Goal: Task Accomplishment & Management: Use online tool/utility

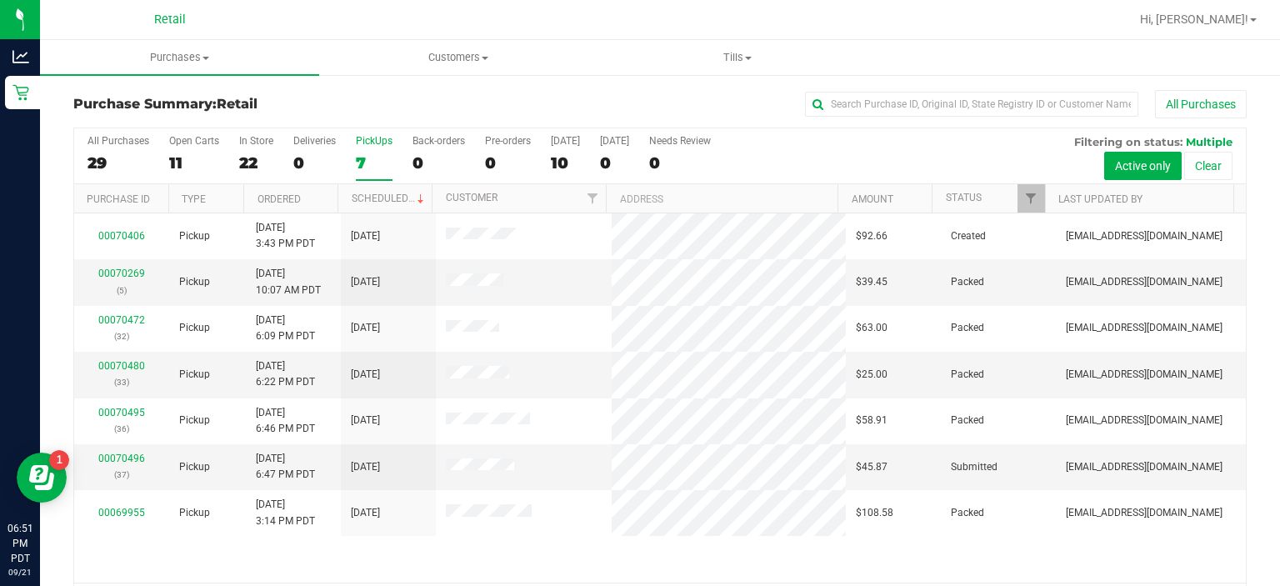
click at [975, 180] on div "All Purchases 29 Open Carts 11 In Store 22 Deliveries 0 PickUps 7 Back-orders 0…" at bounding box center [660, 156] width 1172 height 56
click at [946, 197] on link "Status" at bounding box center [964, 198] width 36 height 12
click at [958, 197] on link "Status" at bounding box center [973, 198] width 55 height 12
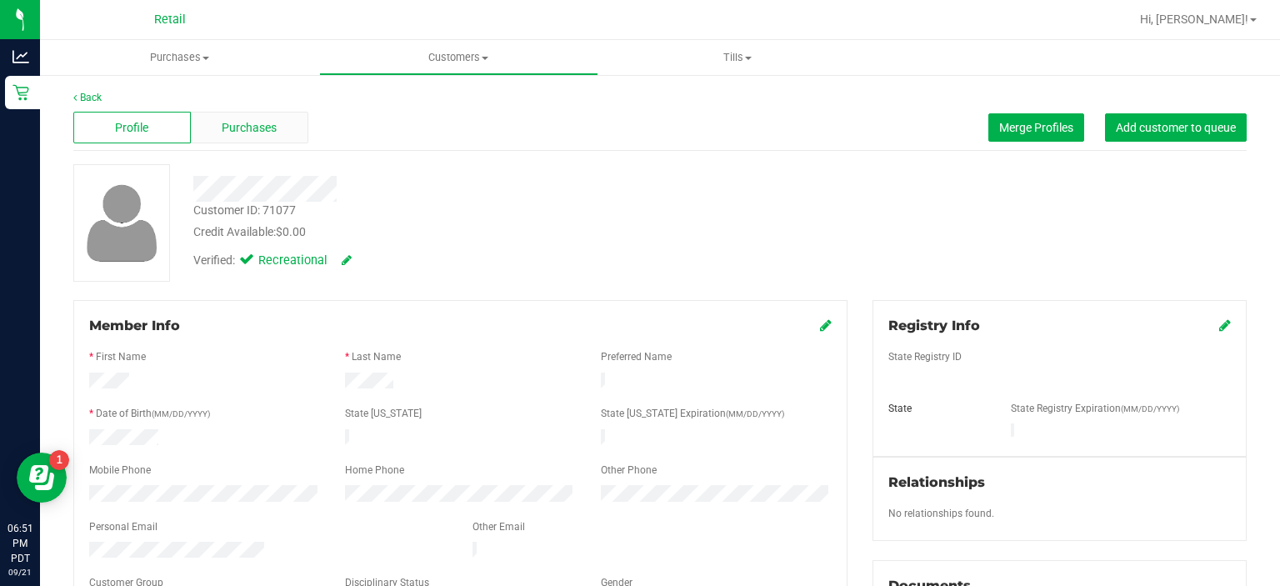
click at [255, 132] on span "Purchases" at bounding box center [249, 127] width 55 height 17
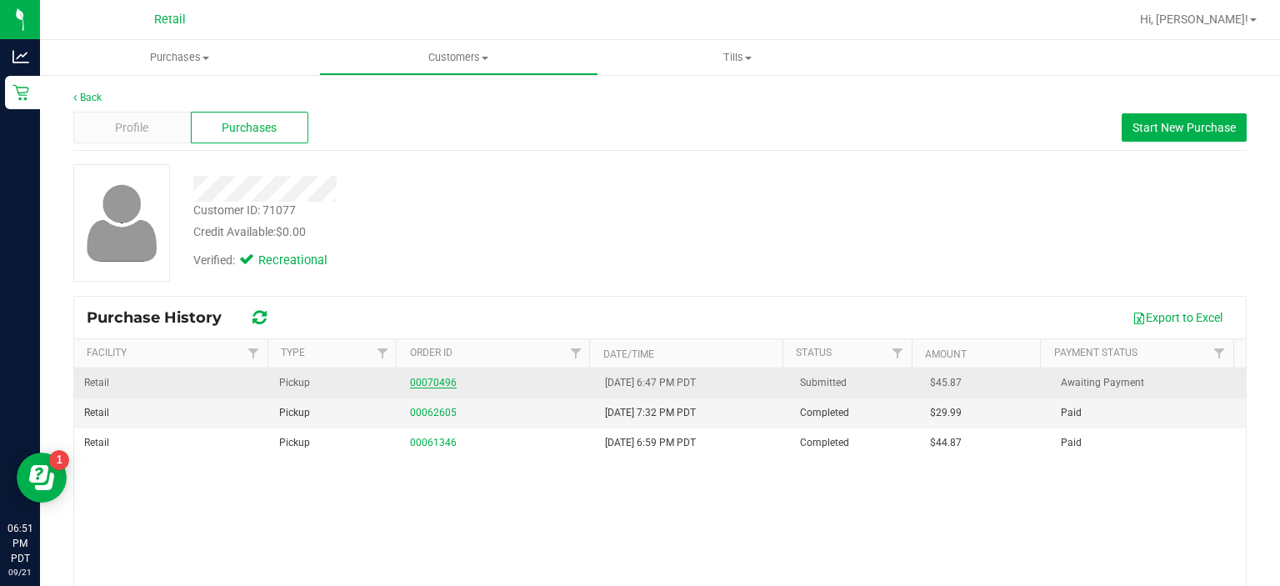
click at [417, 380] on link "00070496" at bounding box center [433, 383] width 47 height 12
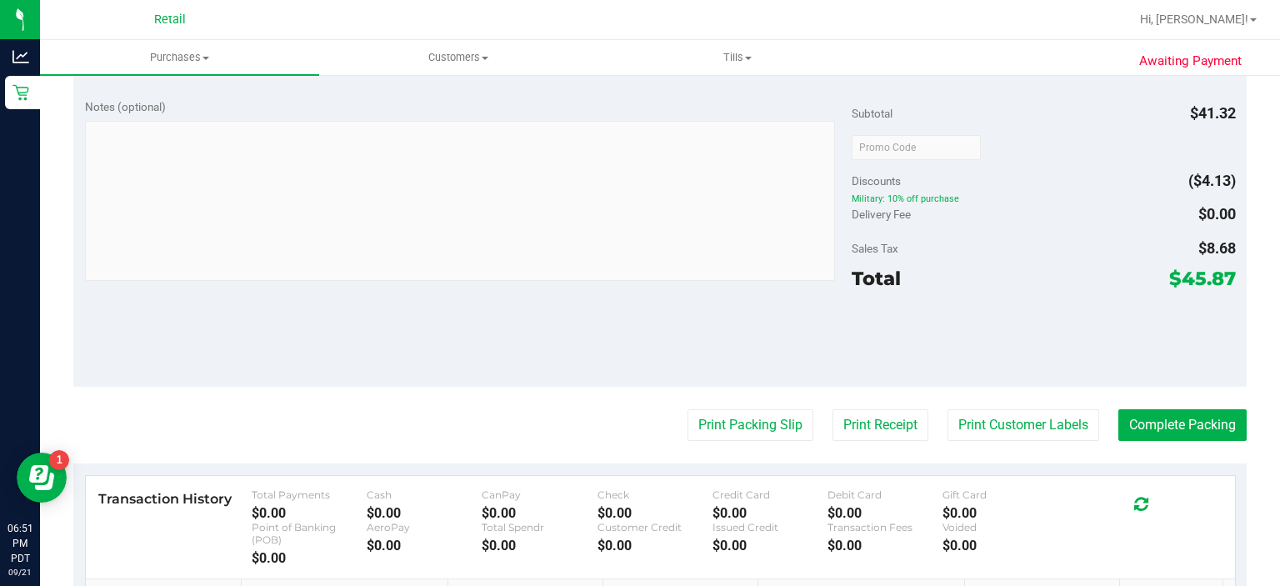
scroll to position [548, 0]
click at [724, 436] on button "Print Packing Slip" at bounding box center [750, 424] width 126 height 32
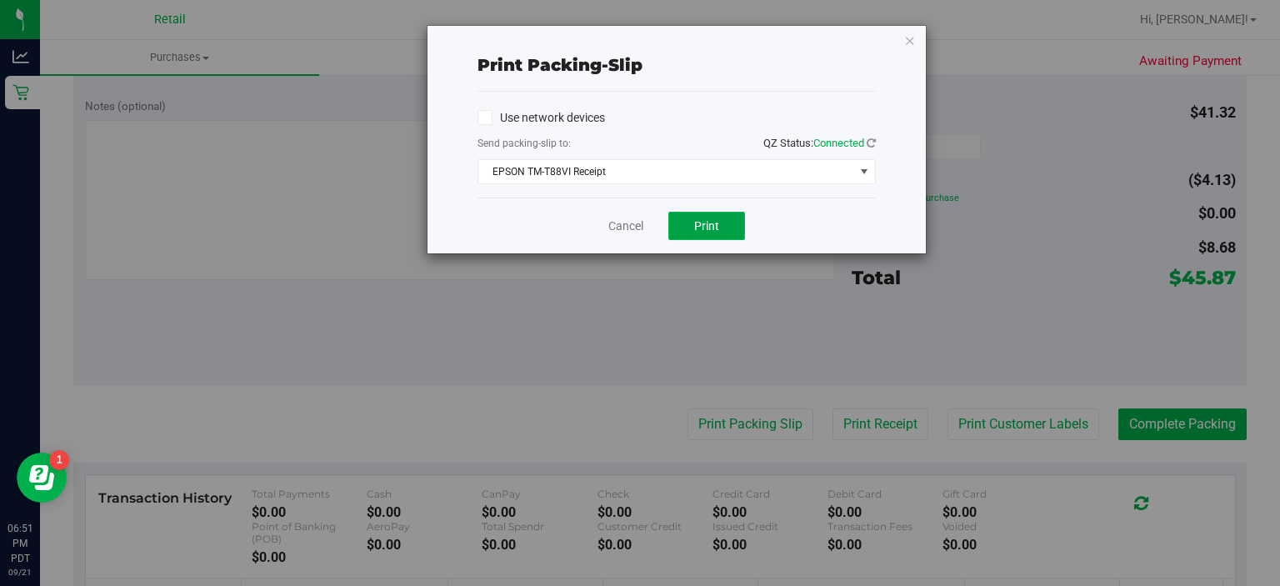
click at [713, 223] on span "Print" at bounding box center [706, 225] width 25 height 13
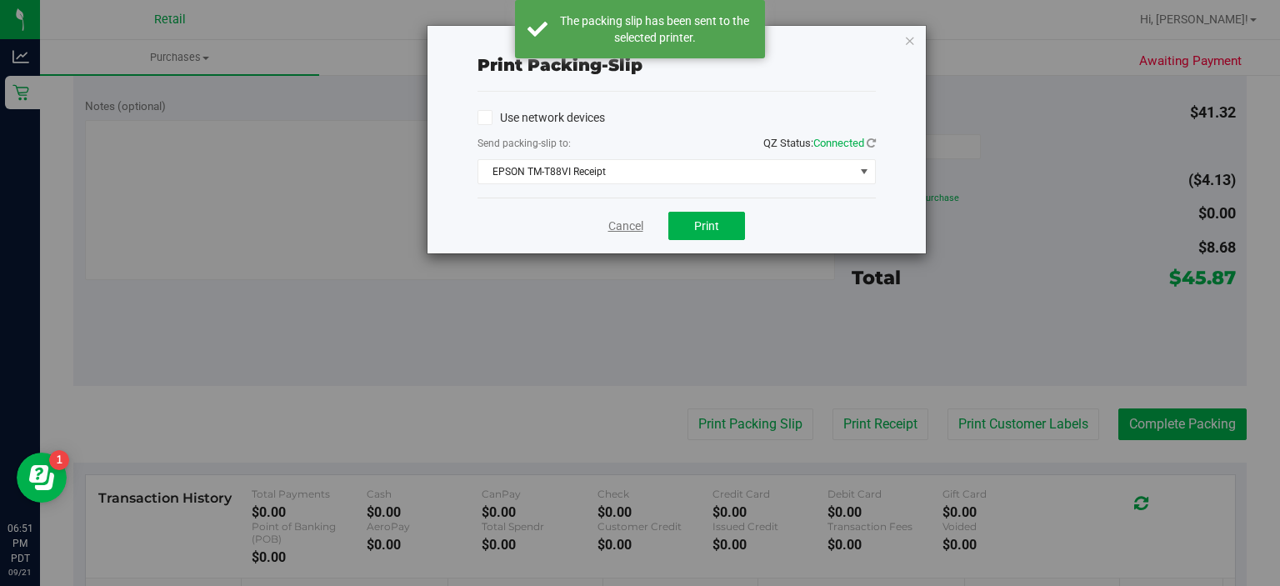
click at [619, 230] on link "Cancel" at bounding box center [625, 225] width 35 height 17
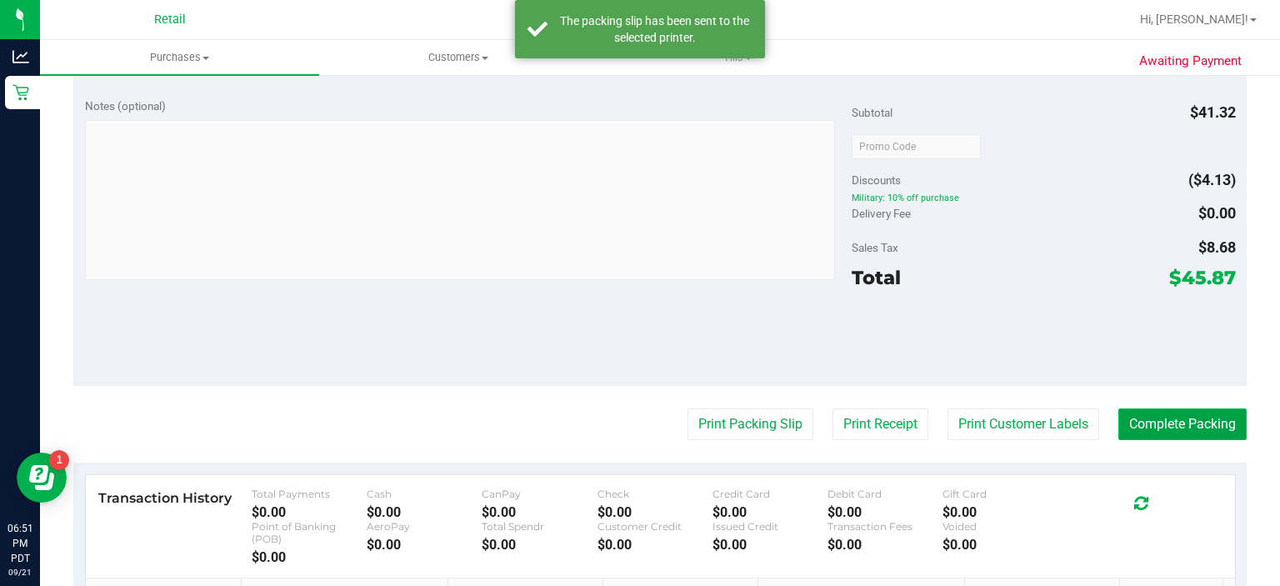
click at [1152, 416] on button "Complete Packing" at bounding box center [1182, 424] width 128 height 32
